Goal: Task Accomplishment & Management: Manage account settings

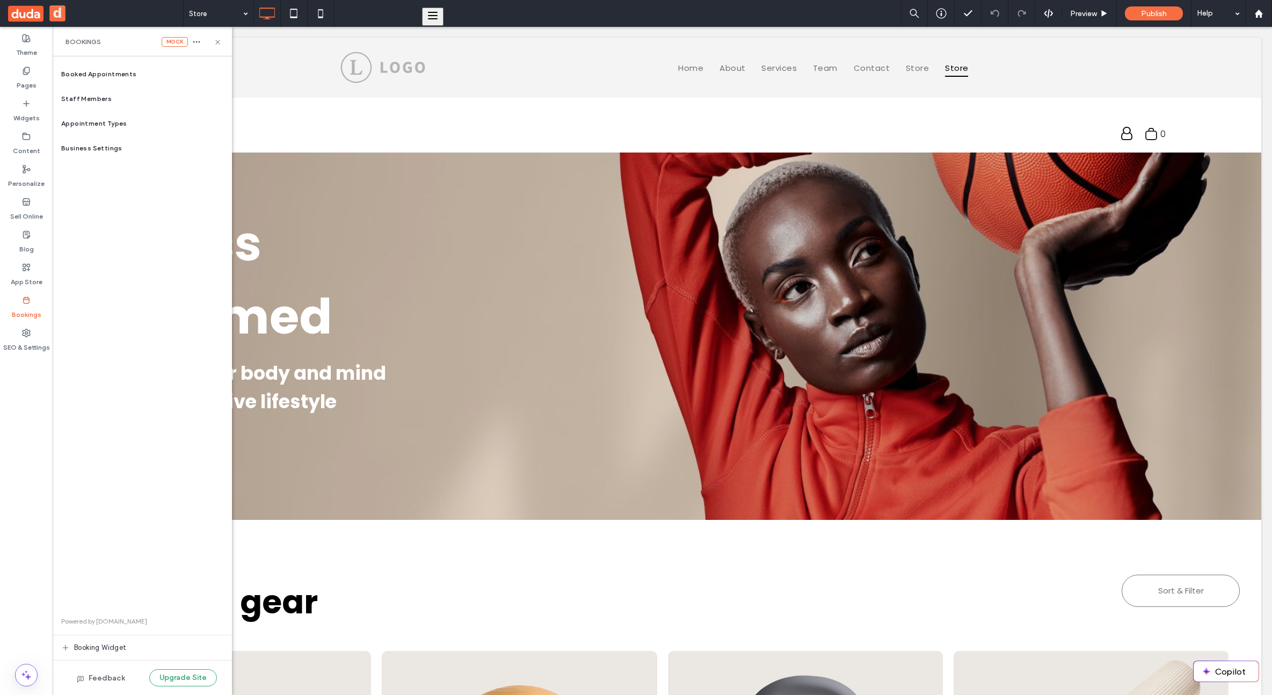
click at [62, 10] on button "d" at bounding box center [57, 13] width 16 height 16
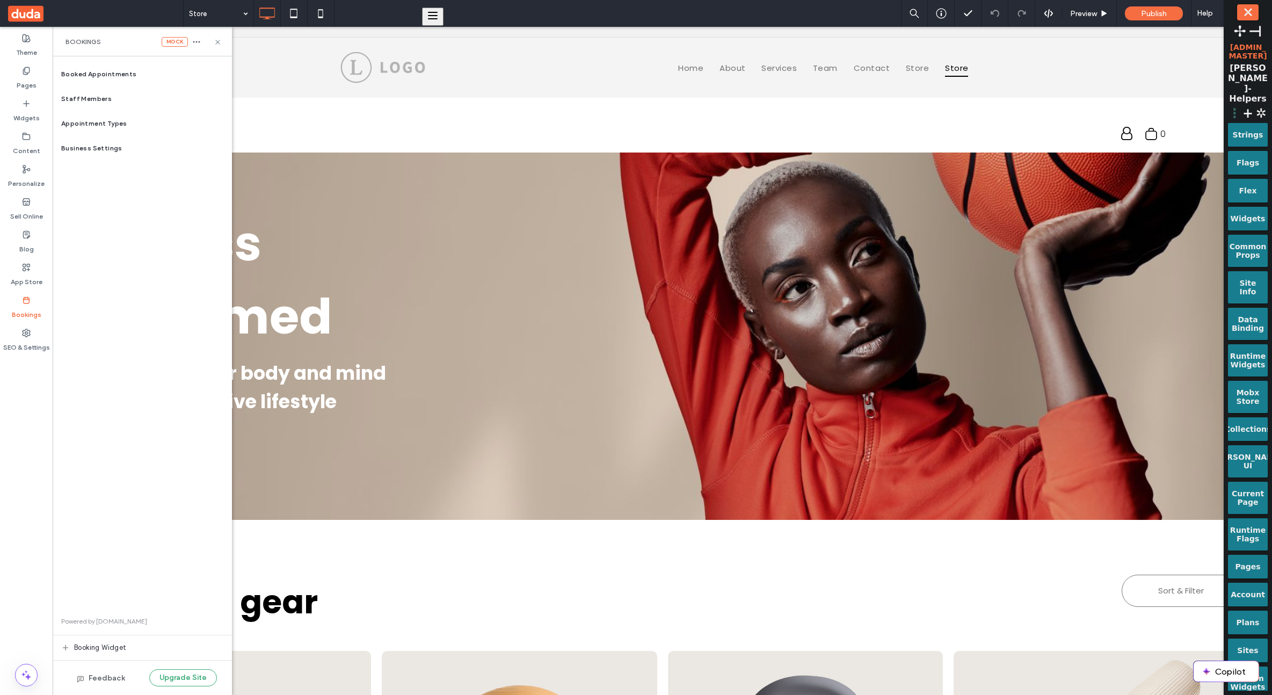
click at [1239, 106] on span "⋮" at bounding box center [1234, 113] width 13 height 15
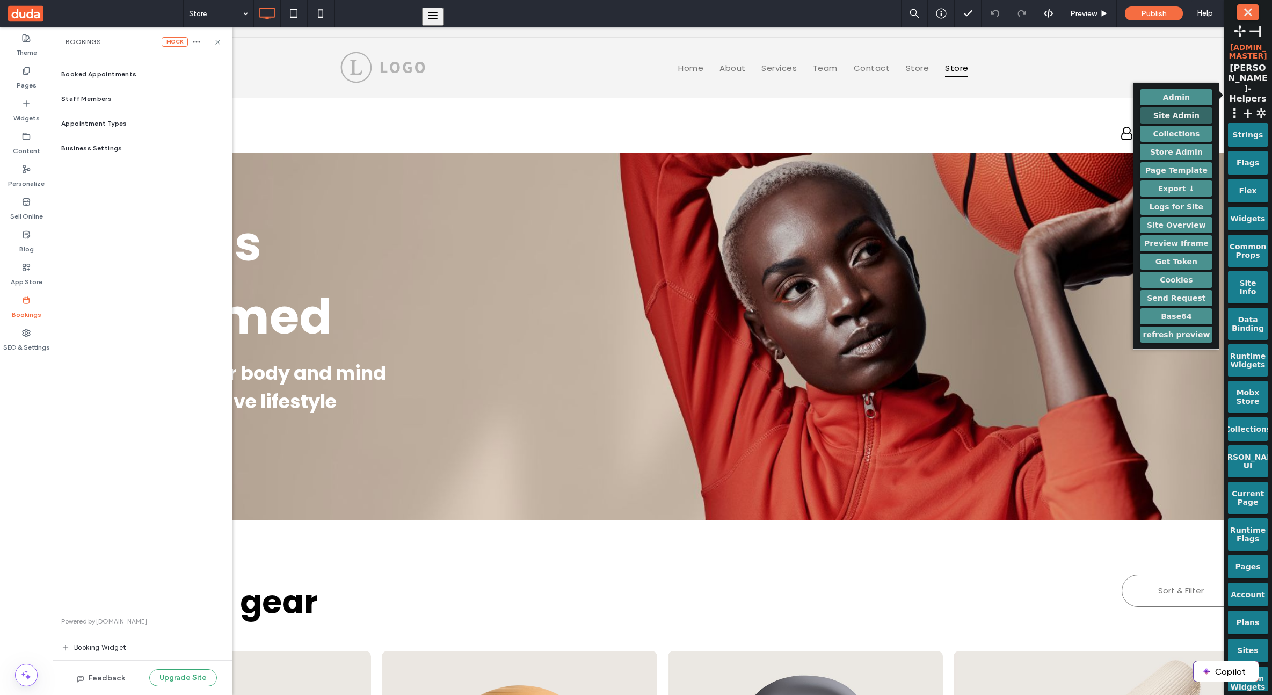
click at [1191, 118] on button "Site Admin" at bounding box center [1176, 115] width 72 height 16
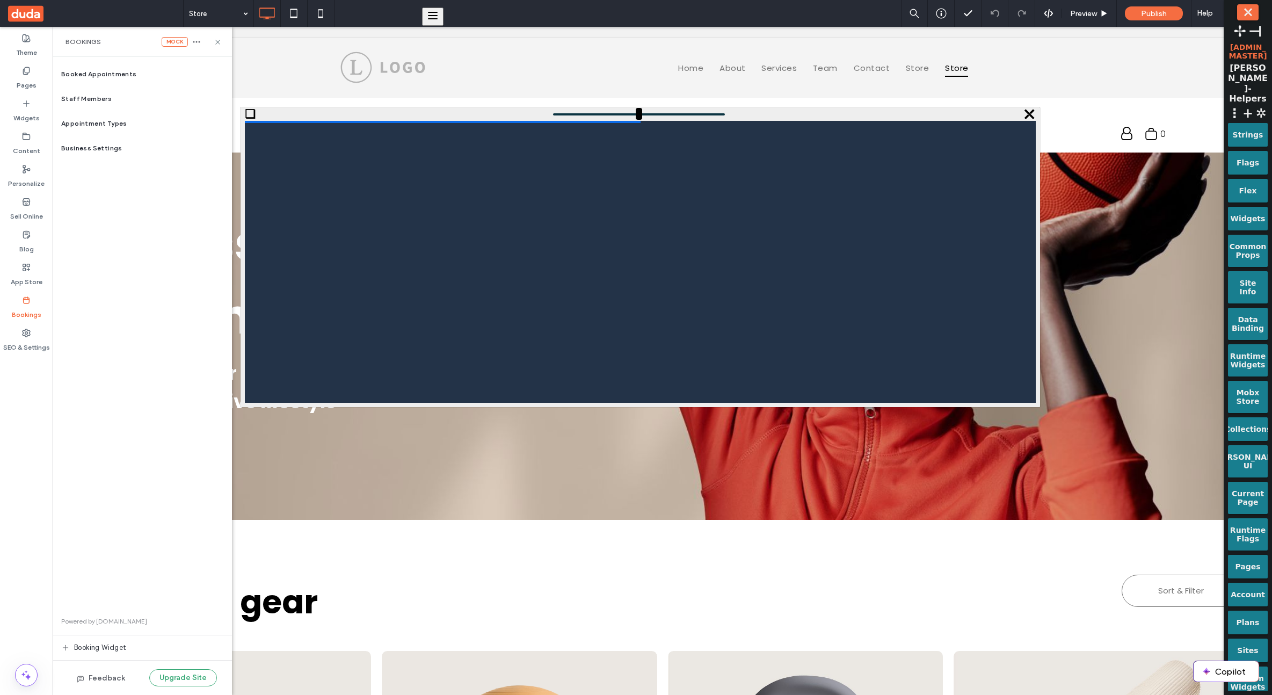
drag, startPoint x: 614, startPoint y: 113, endPoint x: 687, endPoint y: 118, distance: 72.6
type input "****"
click at [687, 115] on input "range" at bounding box center [639, 114] width 172 height 2
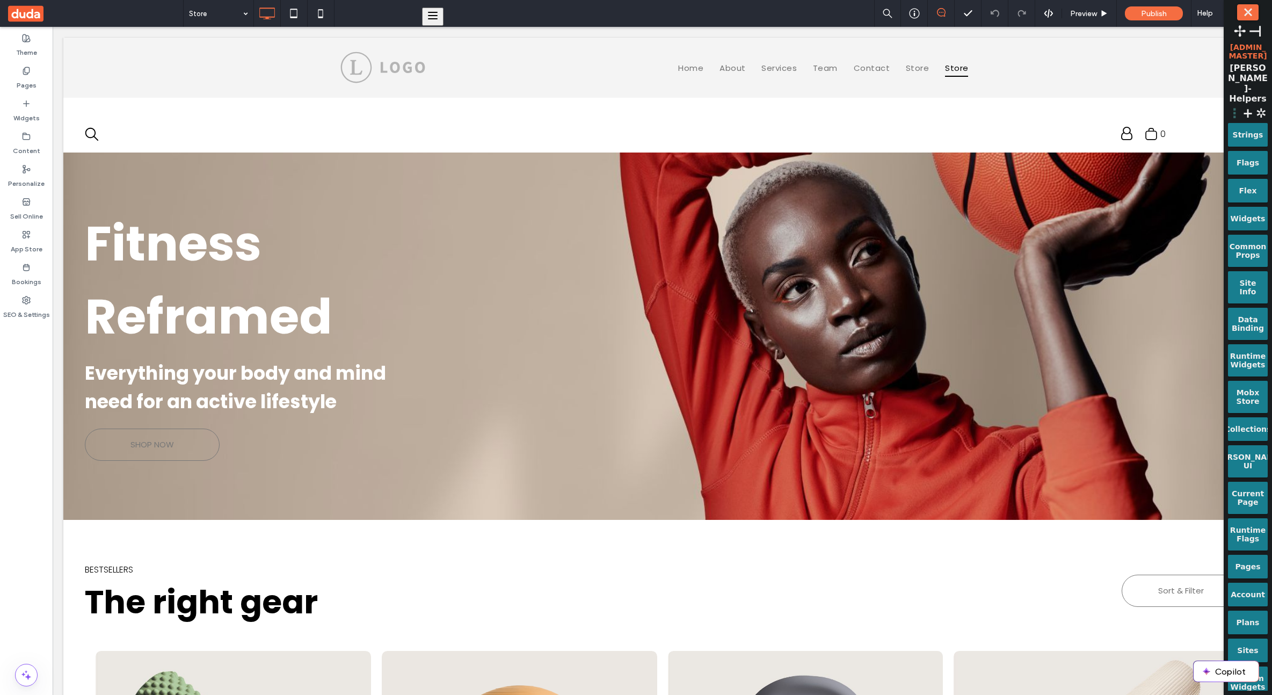
click at [1234, 106] on span "⋮" at bounding box center [1234, 113] width 13 height 15
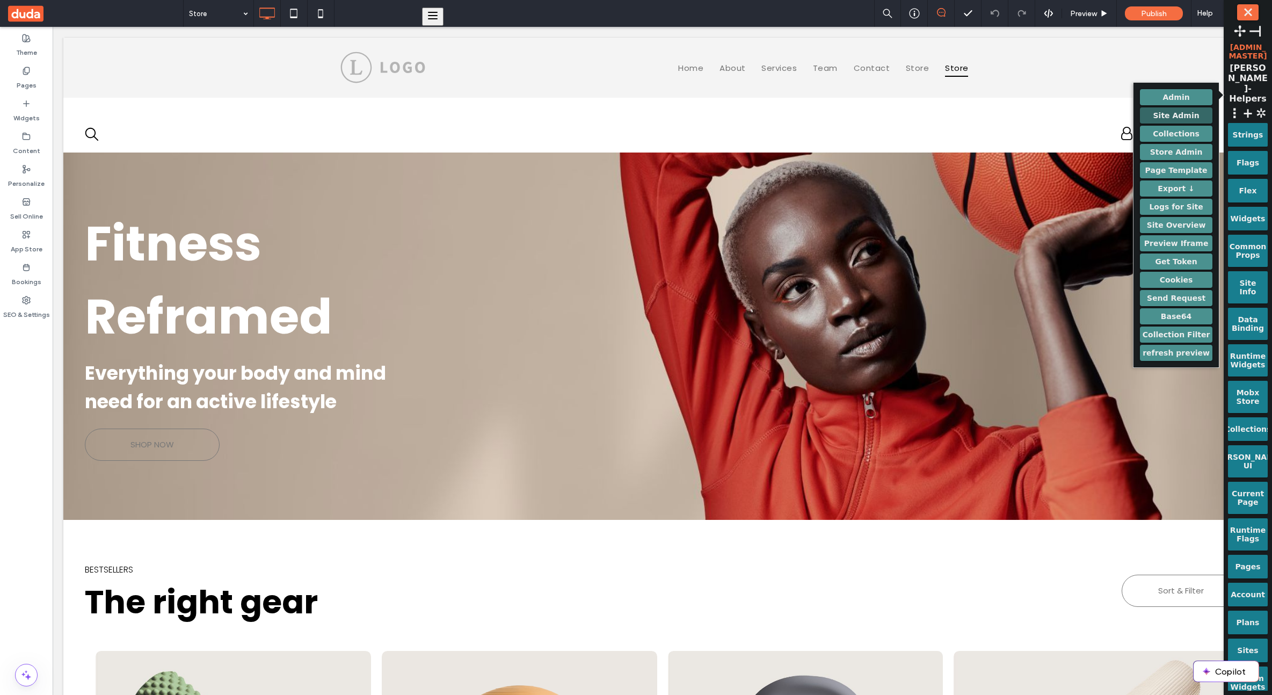
click at [1188, 111] on button "Site Admin" at bounding box center [1176, 115] width 73 height 16
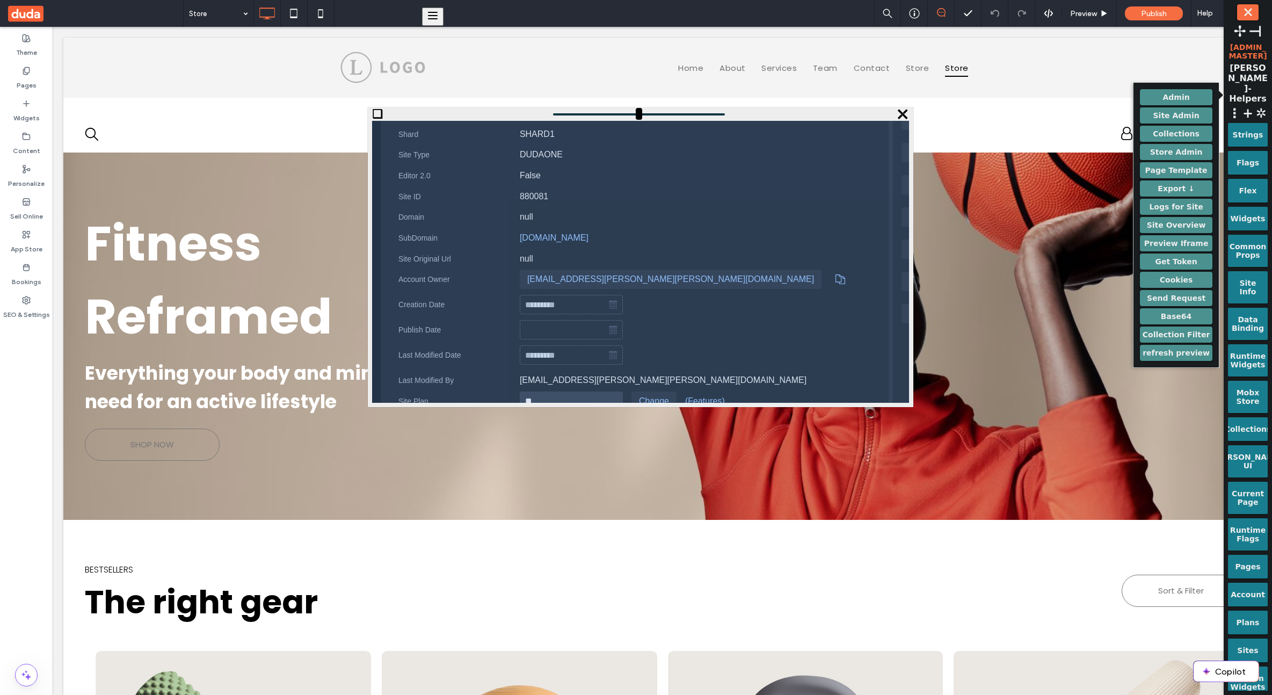
scroll to position [384, 0]
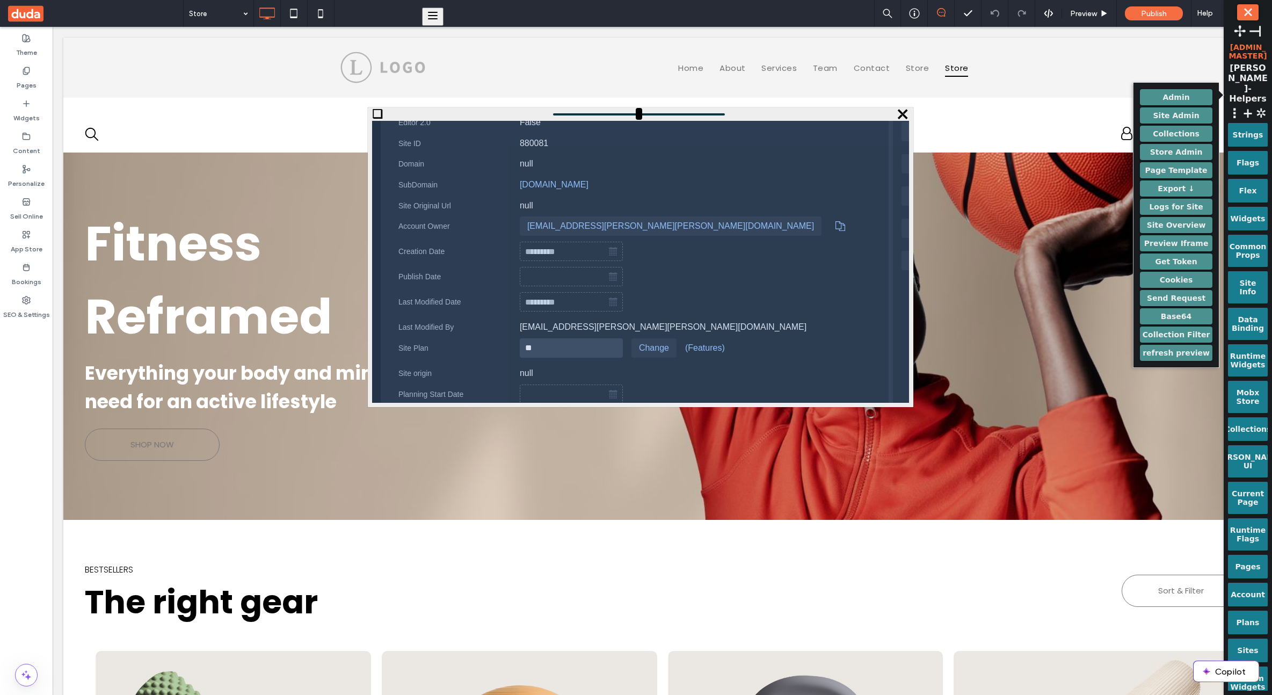
click at [542, 345] on input "**" at bounding box center [570, 347] width 97 height 19
type input "*"
type vaadin-text-field "7"
click at [622, 343] on vaadin-horizontal-layout "* Change" at bounding box center [597, 348] width 157 height 24
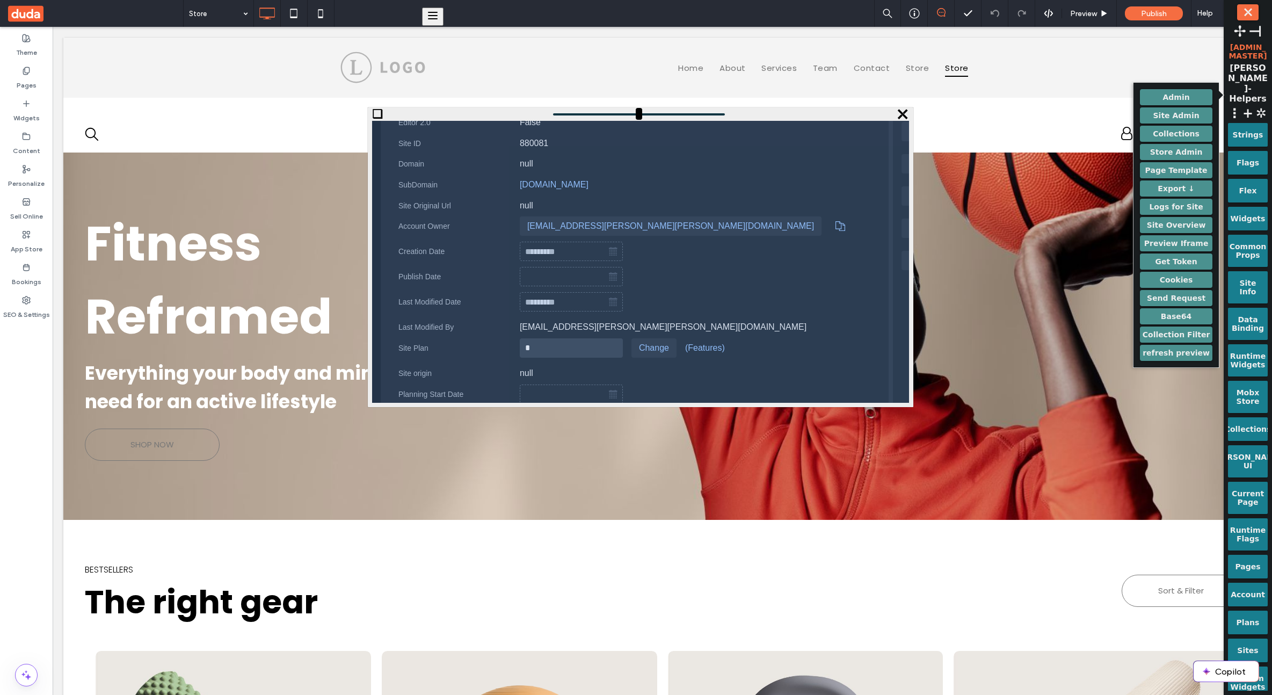
click at [635, 346] on vaadin-button "Change" at bounding box center [653, 347] width 45 height 19
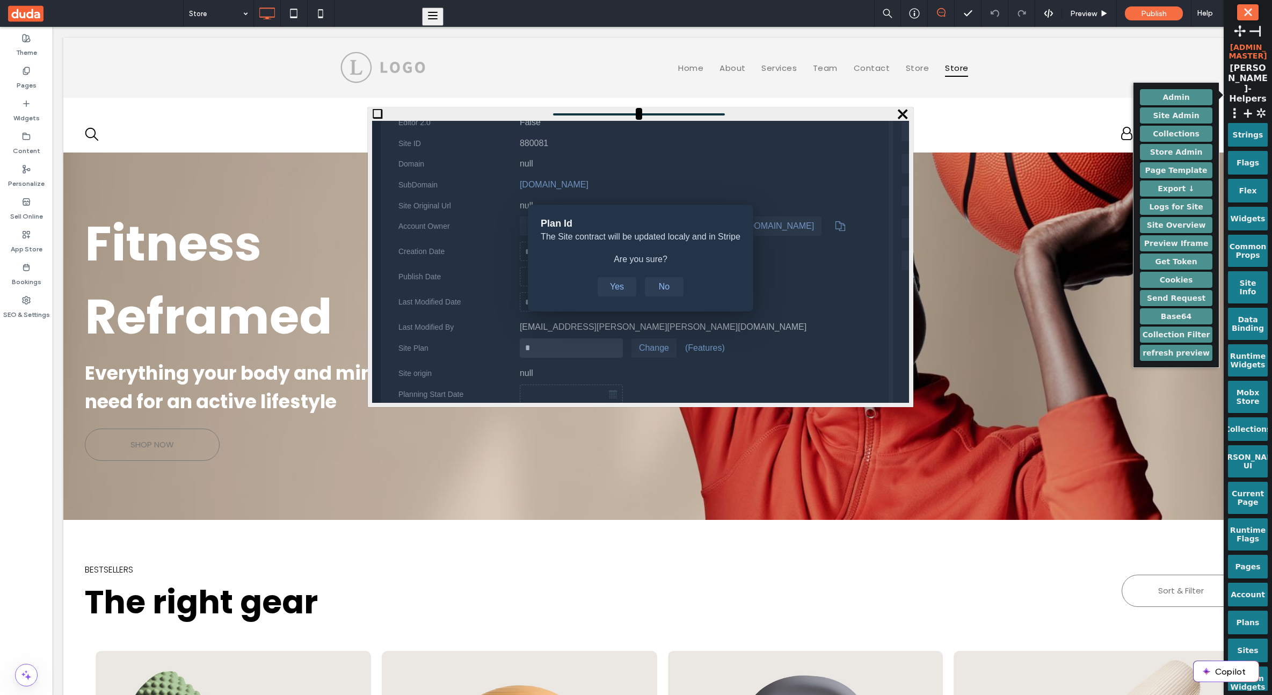
click at [625, 286] on vaadin-button "Yes" at bounding box center [616, 286] width 39 height 19
